Goal: Task Accomplishment & Management: Complete application form

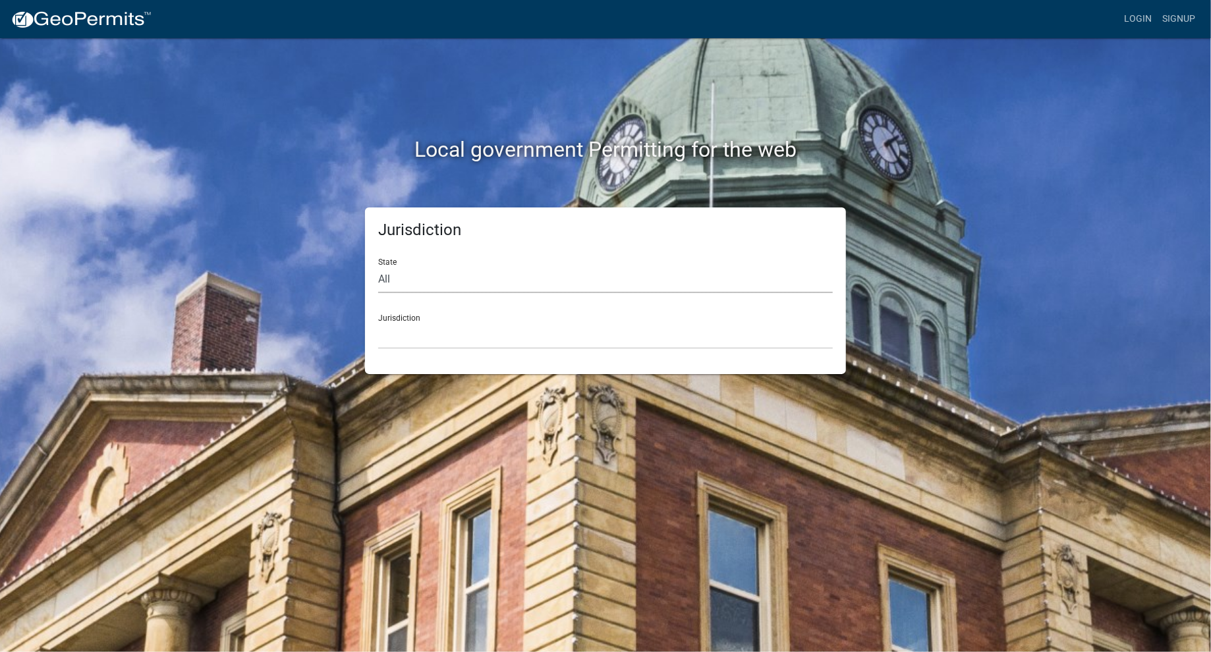
click at [393, 279] on select "All [US_STATE] [US_STATE] [US_STATE] [US_STATE] [US_STATE] [US_STATE] [US_STATE…" at bounding box center [605, 279] width 454 height 27
select select "[US_STATE]"
click at [378, 266] on select "All [US_STATE] [US_STATE] [US_STATE] [US_STATE] [US_STATE] [US_STATE] [US_STATE…" at bounding box center [605, 279] width 454 height 27
click at [425, 338] on select "City of [GEOGRAPHIC_DATA], [US_STATE] City of [GEOGRAPHIC_DATA], [US_STATE] Cit…" at bounding box center [605, 335] width 454 height 27
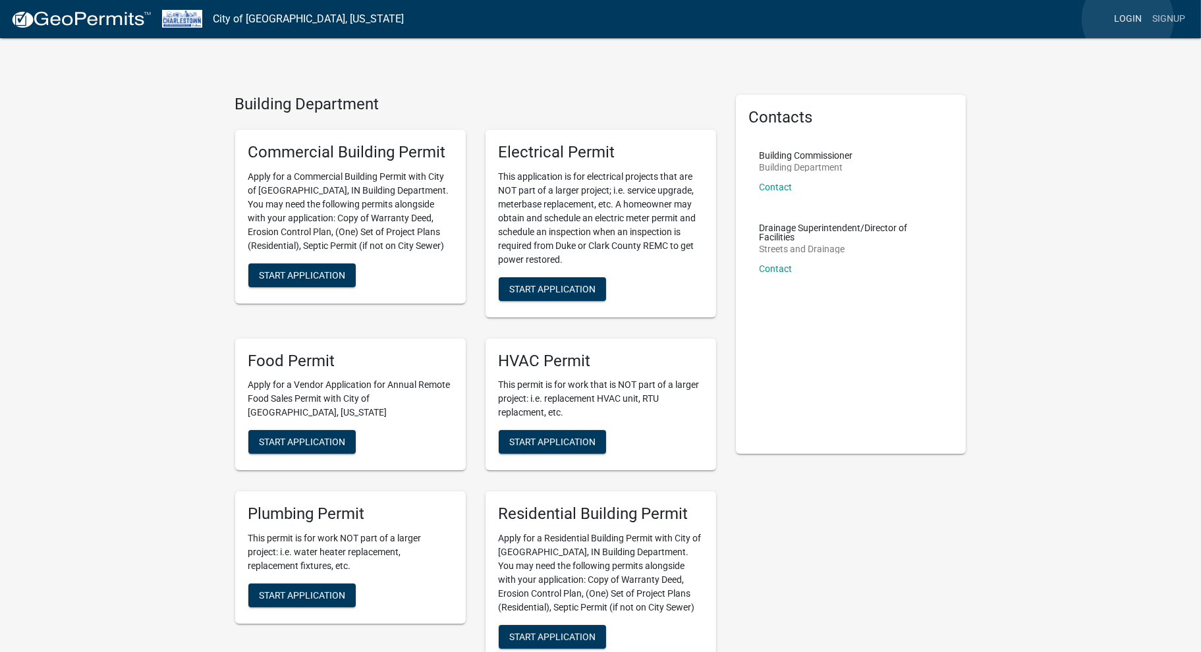
click at [1128, 19] on link "Login" at bounding box center [1127, 19] width 38 height 25
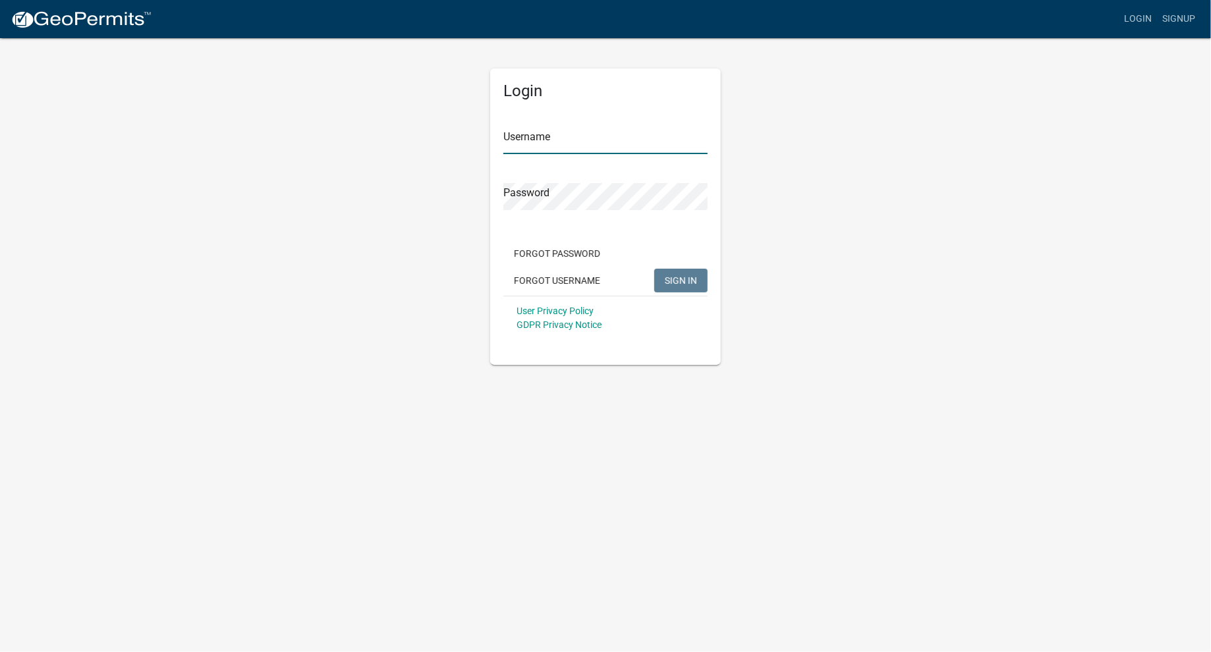
type input "[EMAIL_ADDRESS][DOMAIN_NAME]"
click at [682, 279] on span "SIGN IN" at bounding box center [681, 280] width 32 height 11
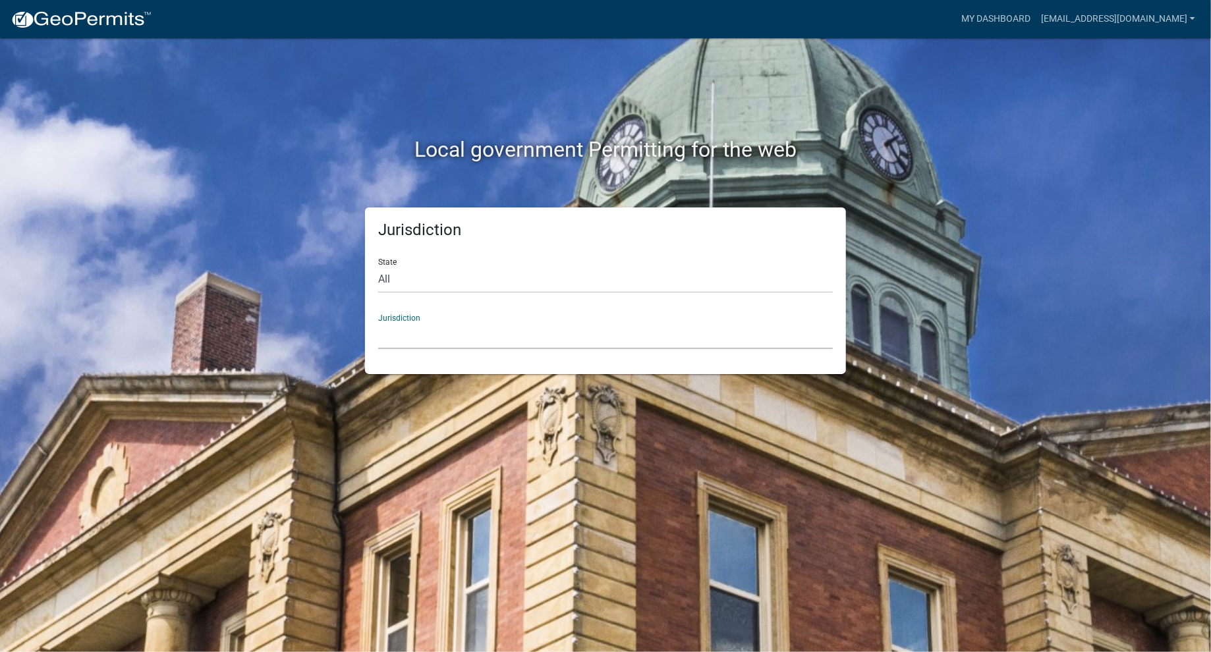
click at [410, 340] on select "[GEOGRAPHIC_DATA], [US_STATE] [GEOGRAPHIC_DATA], [US_STATE][PERSON_NAME][GEOGRA…" at bounding box center [605, 335] width 454 height 27
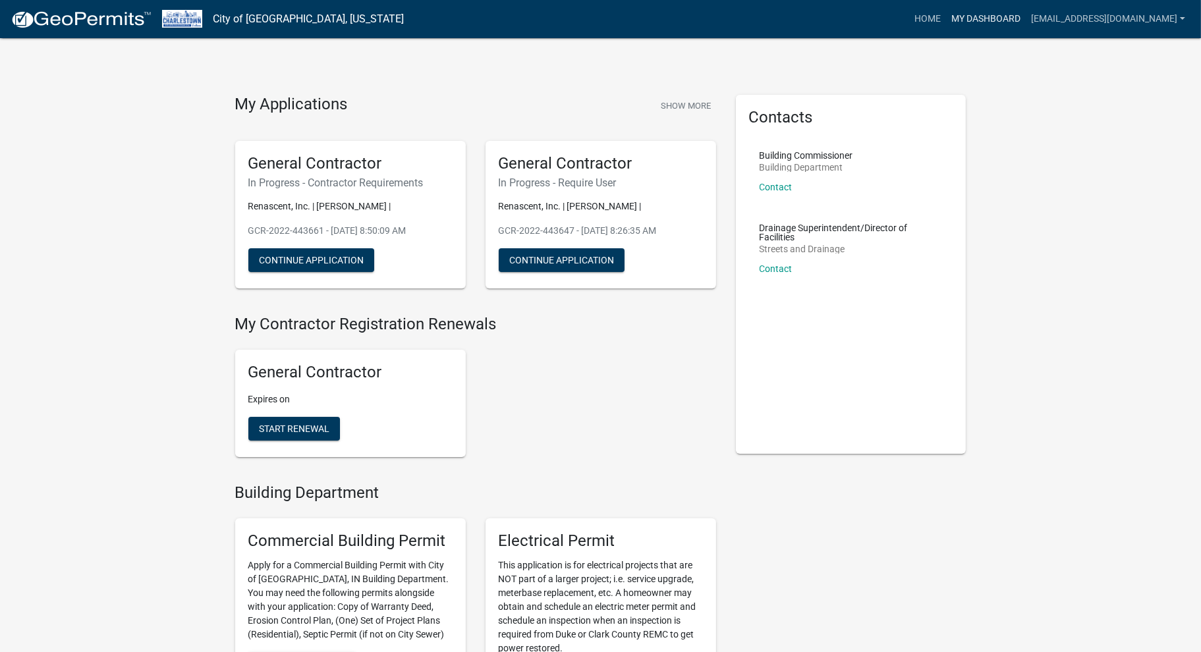
click at [983, 15] on link "My Dashboard" at bounding box center [986, 19] width 80 height 25
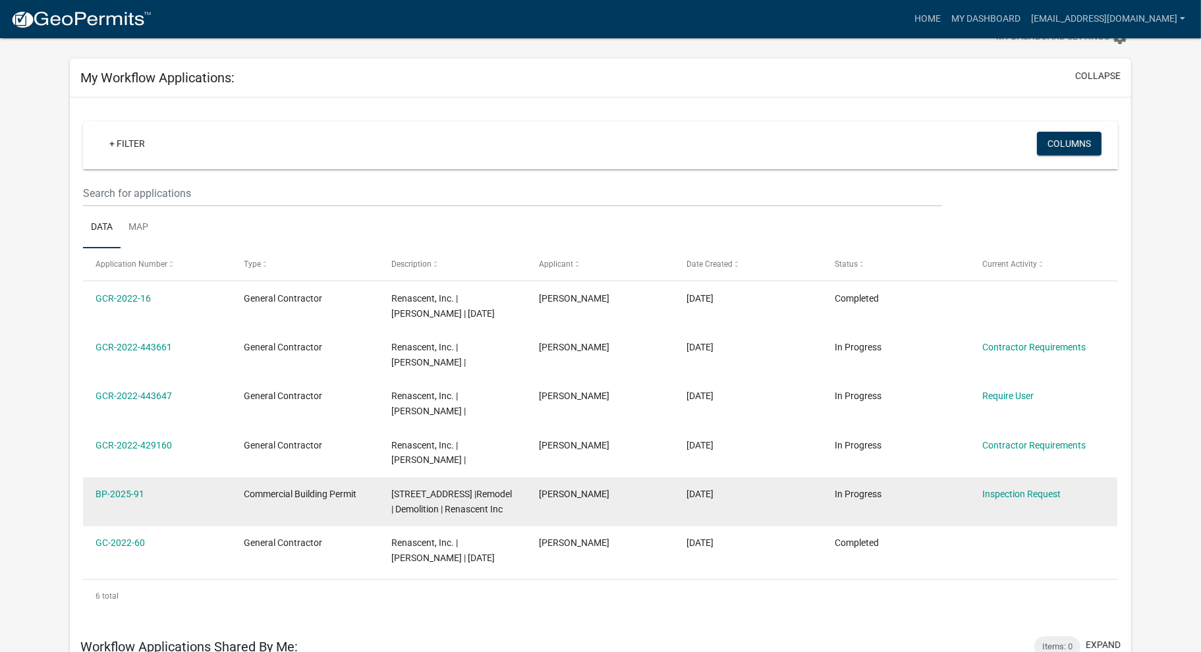
scroll to position [66, 0]
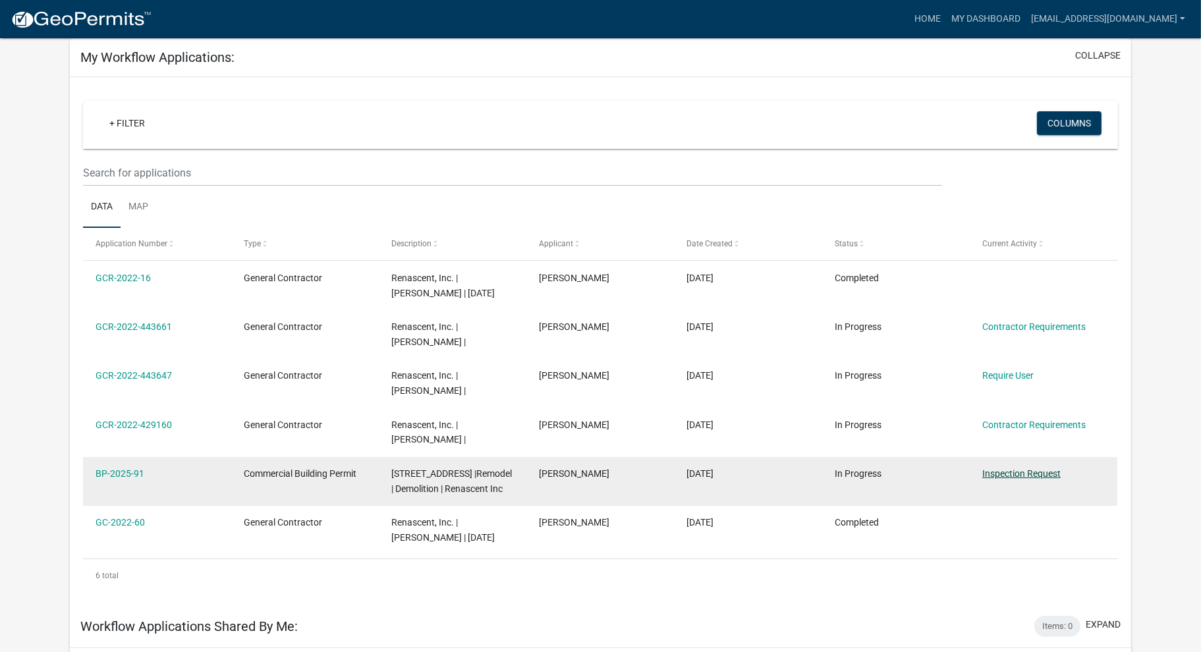
click at [1021, 470] on link "Inspection Request" at bounding box center [1021, 473] width 78 height 11
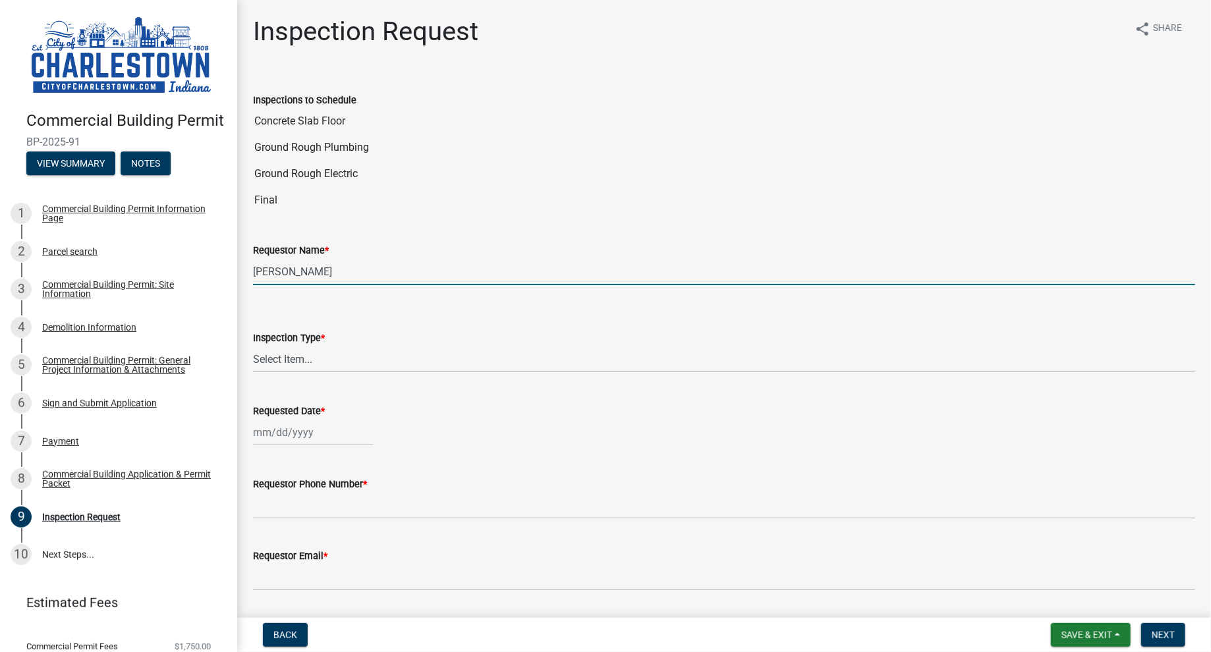
drag, startPoint x: 331, startPoint y: 271, endPoint x: 233, endPoint y: 276, distance: 97.6
click at [233, 276] on div "Commercial Building Permit BP-2025-91 View Summary Notes 1 Commercial Building …" at bounding box center [605, 326] width 1211 height 652
type input "[PERSON_NAME]"
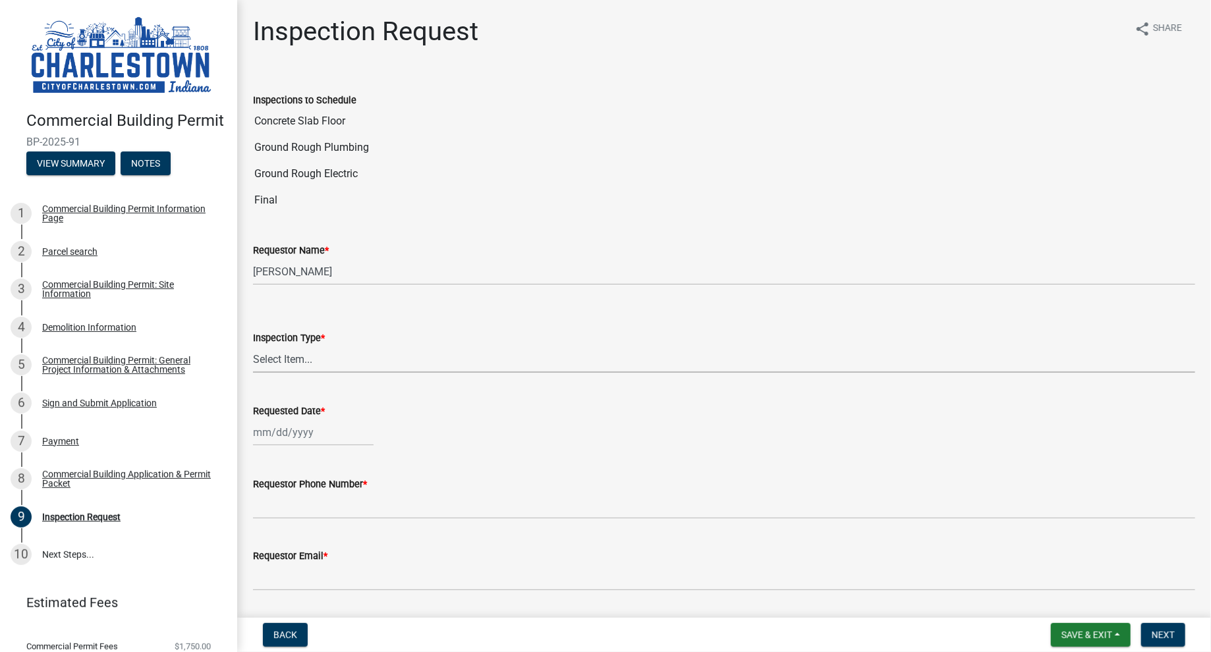
click at [298, 360] on select "Select Item... New Construction Framing / Rough Mechanical Foundations Concrete…" at bounding box center [724, 359] width 942 height 27
click at [253, 346] on select "Select Item... New Construction Framing / Rough Mechanical Foundations Concrete…" at bounding box center [724, 359] width 942 height 27
select select "18e7c4b3-438d-46af-8feb-0ae748388863"
click at [279, 431] on div at bounding box center [313, 432] width 121 height 27
select select "8"
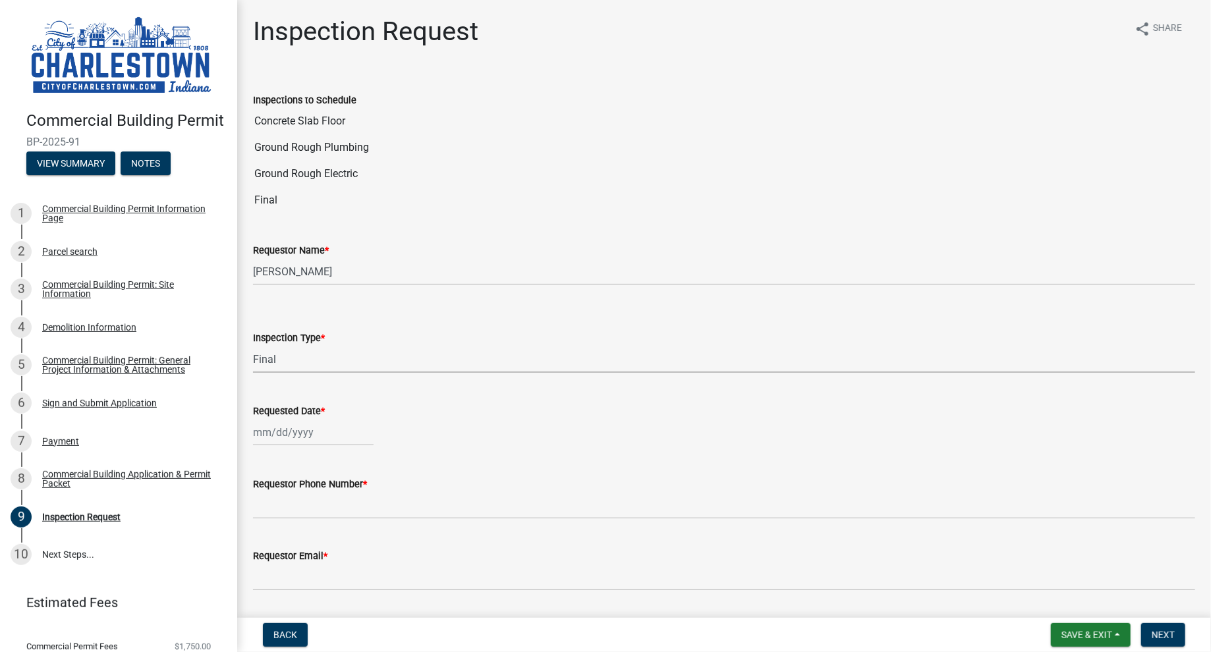
select select "2025"
click at [287, 357] on div "19" at bounding box center [287, 362] width 21 height 21
type input "[DATE]"
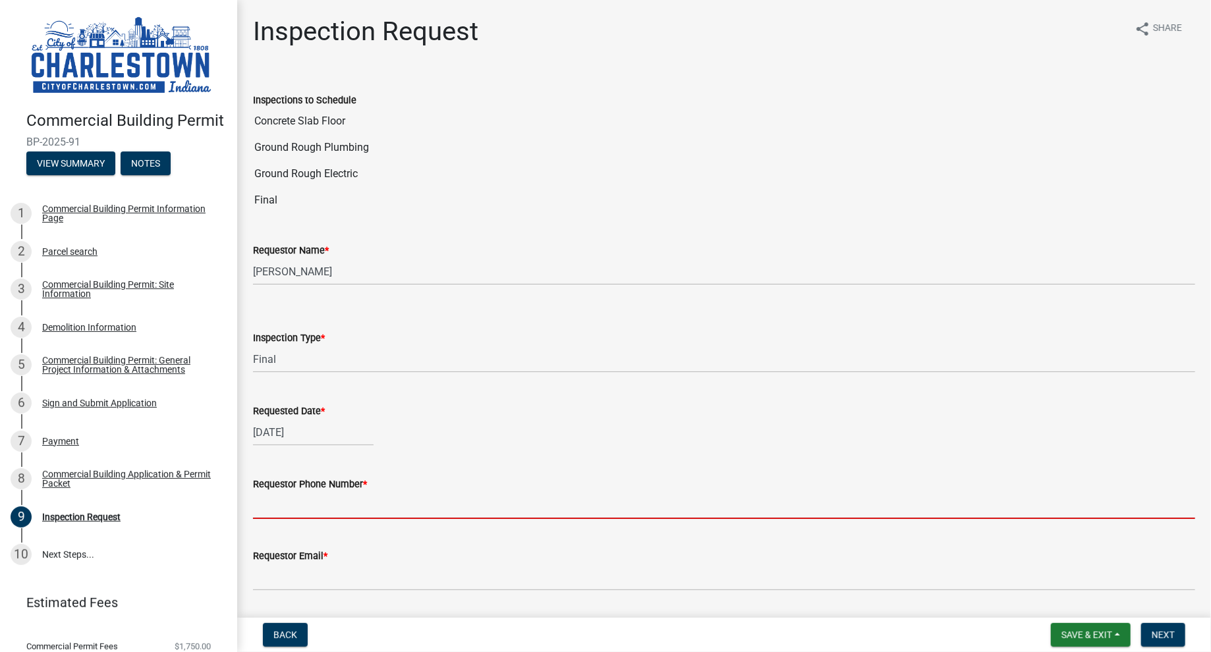
click at [284, 503] on input "Requestor Phone Number *" at bounding box center [724, 505] width 942 height 27
type input "3175503811"
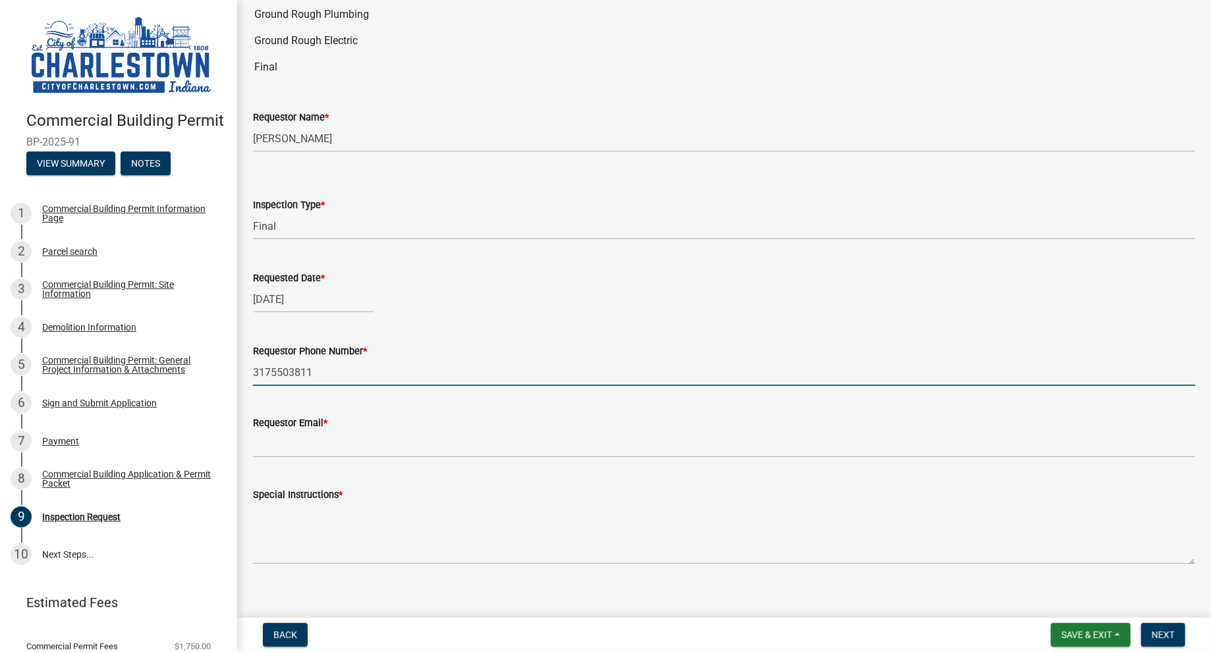
scroll to position [145, 0]
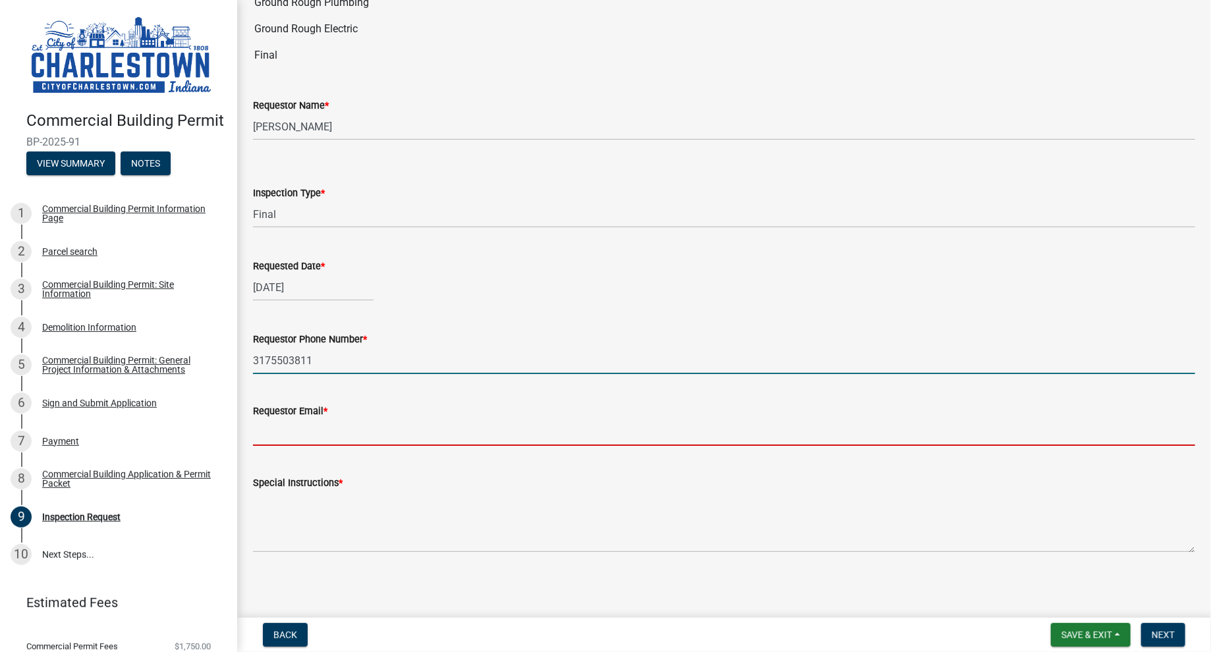
click at [287, 433] on input "Requestor Email *" at bounding box center [724, 432] width 942 height 27
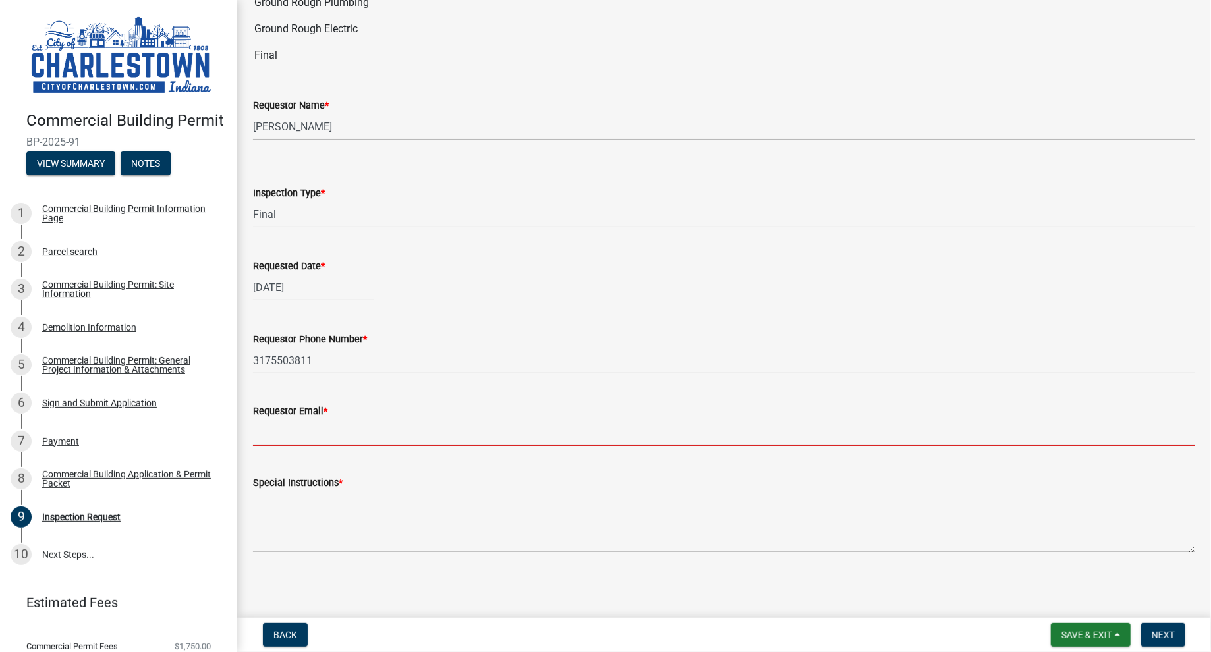
type input "[EMAIL_ADDRESS][DOMAIN_NAME]"
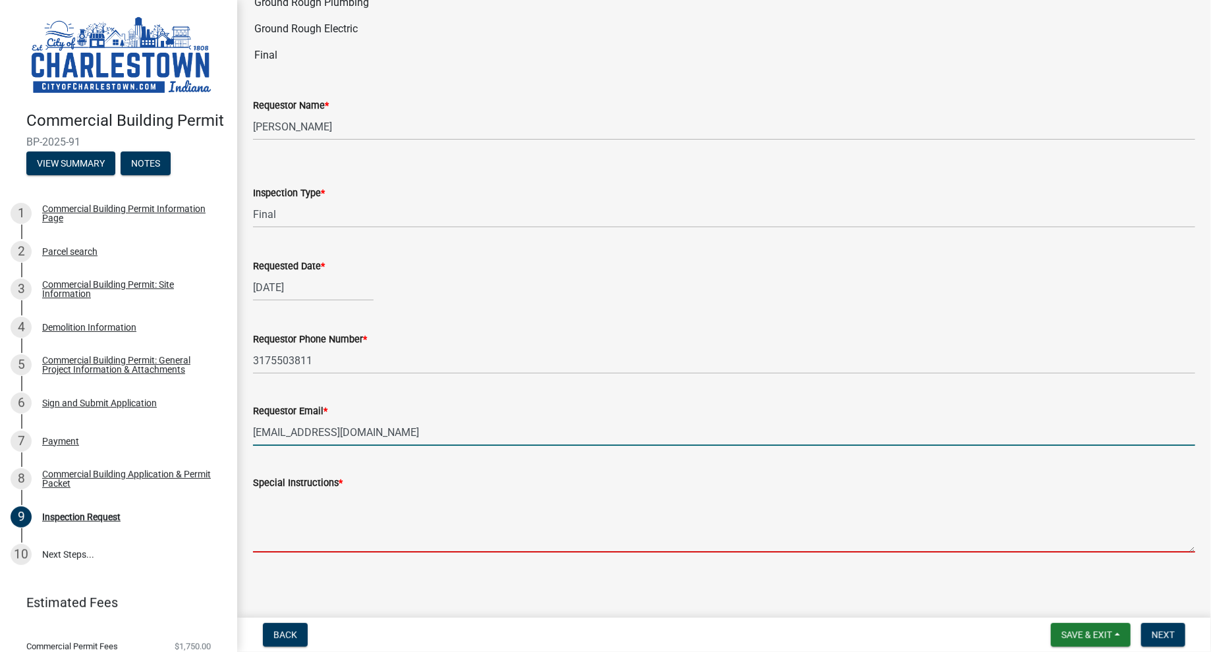
click at [288, 530] on textarea "Special Instructions *" at bounding box center [724, 522] width 942 height 62
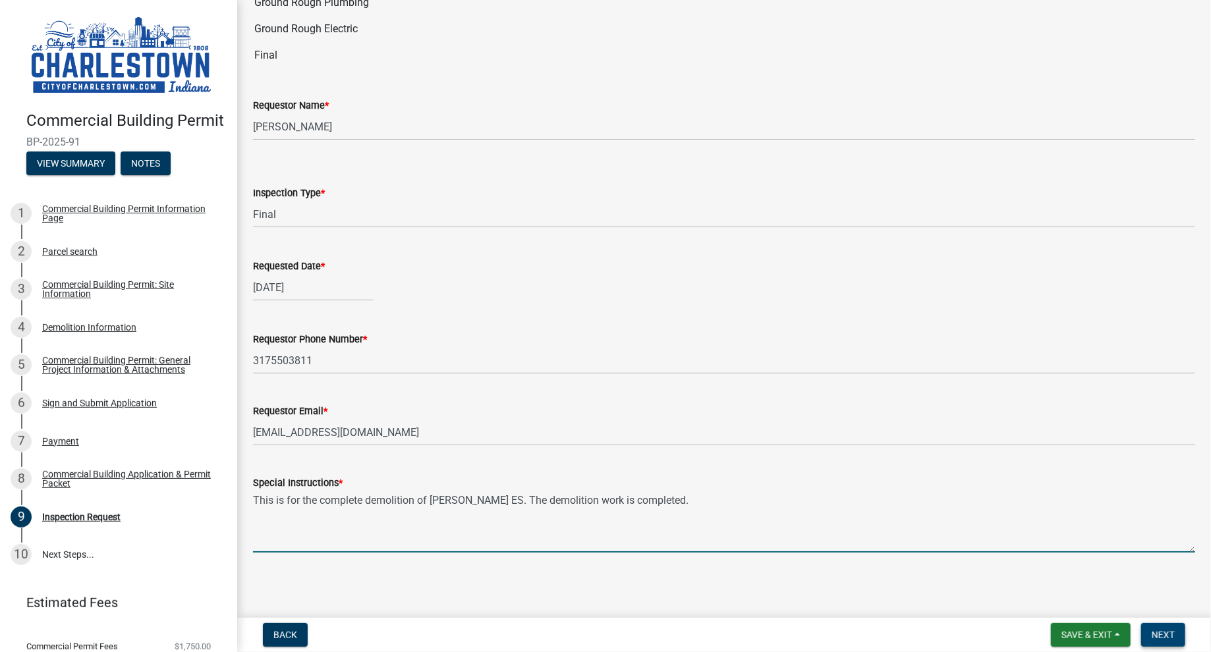
type textarea "This is for the complete demolition of [PERSON_NAME] ES. The demolition work is…"
click at [1165, 631] on span "Next" at bounding box center [1162, 635] width 23 height 11
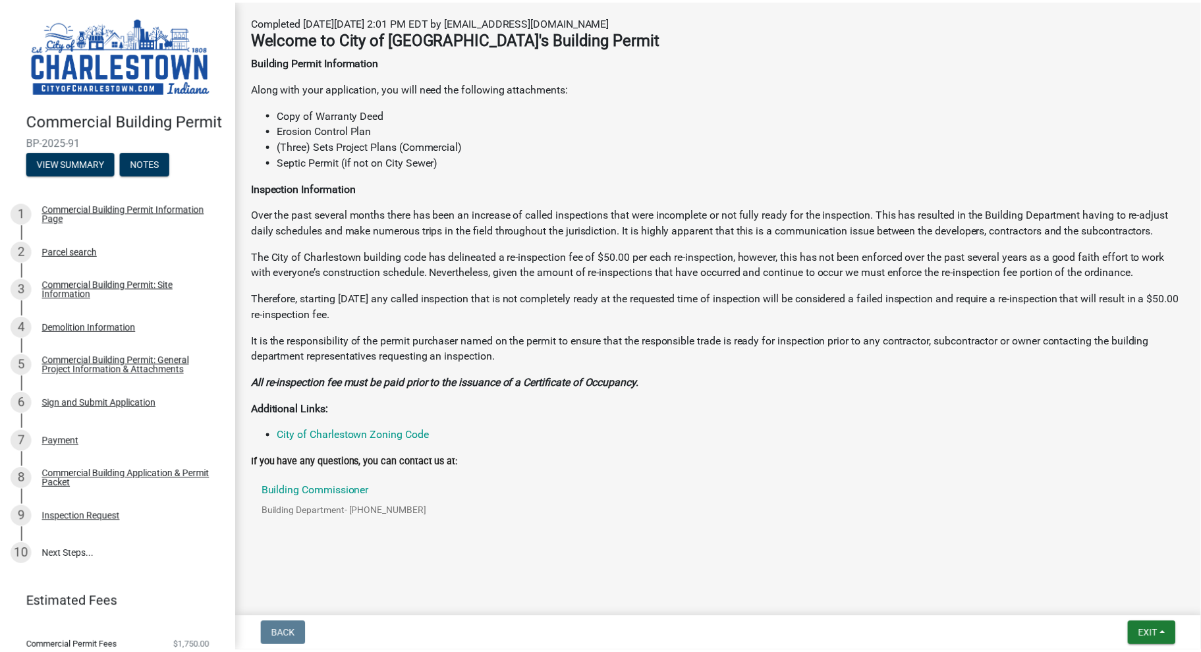
scroll to position [219, 0]
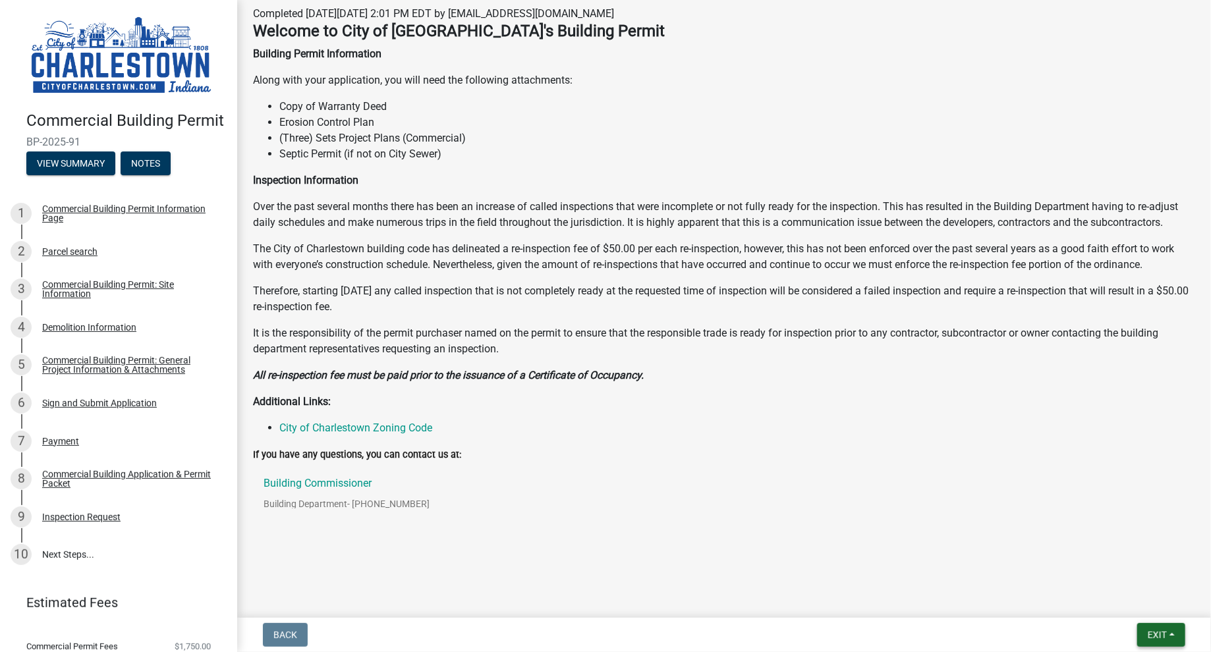
click at [1161, 630] on span "Exit" at bounding box center [1156, 635] width 19 height 11
click at [1109, 596] on button "Save & Exit" at bounding box center [1132, 601] width 105 height 32
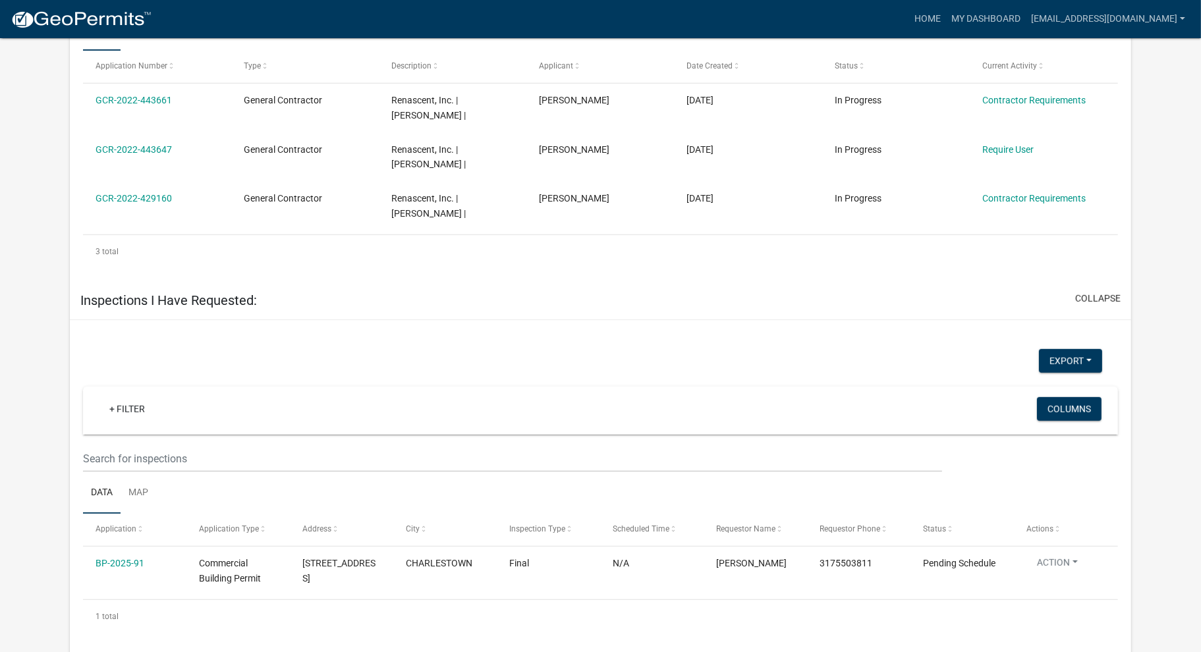
scroll to position [917, 0]
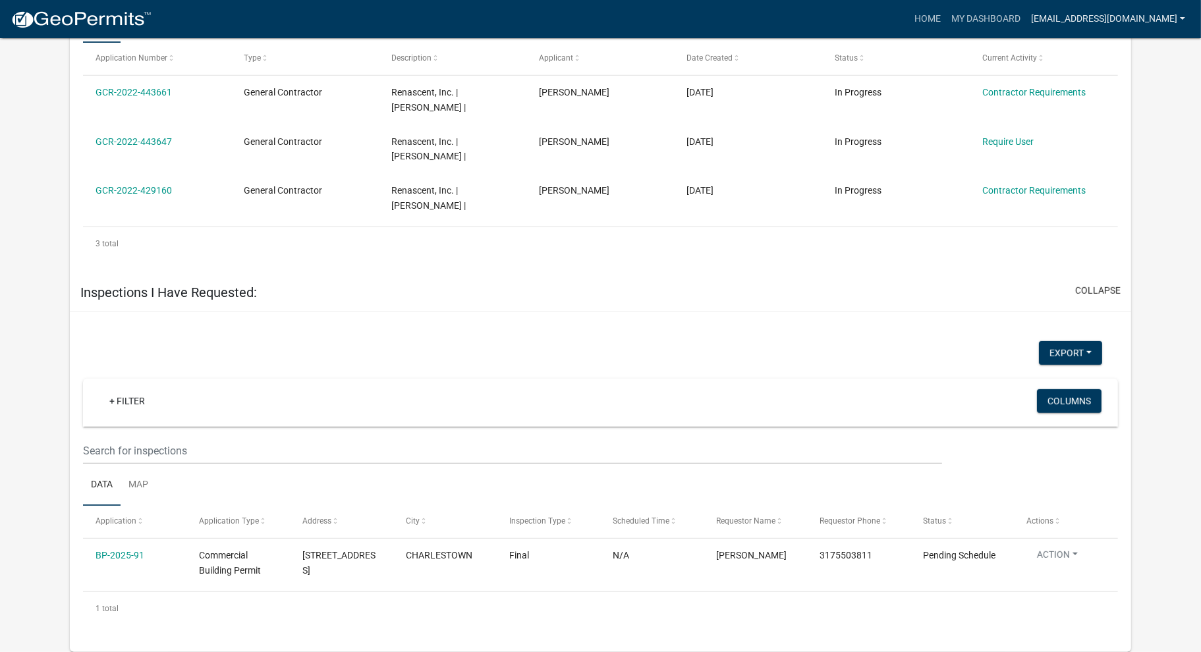
click at [1180, 18] on link "[EMAIL_ADDRESS][DOMAIN_NAME]" at bounding box center [1107, 19] width 165 height 25
